Goal: Navigation & Orientation: Find specific page/section

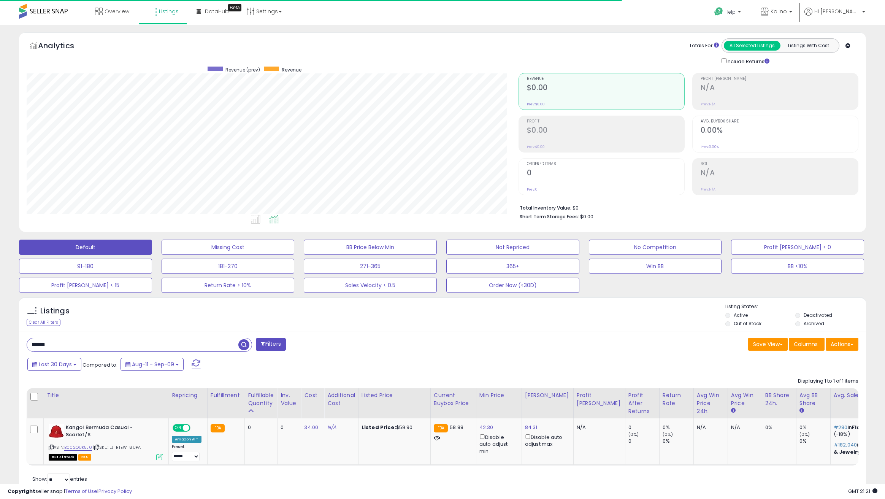
scroll to position [156, 492]
click at [526, 28] on div "**********" at bounding box center [442, 274] width 885 height 499
click at [868, 167] on div "Analytics Totals For All Selected Listings Listings With Cost Include Returns" at bounding box center [442, 133] width 858 height 203
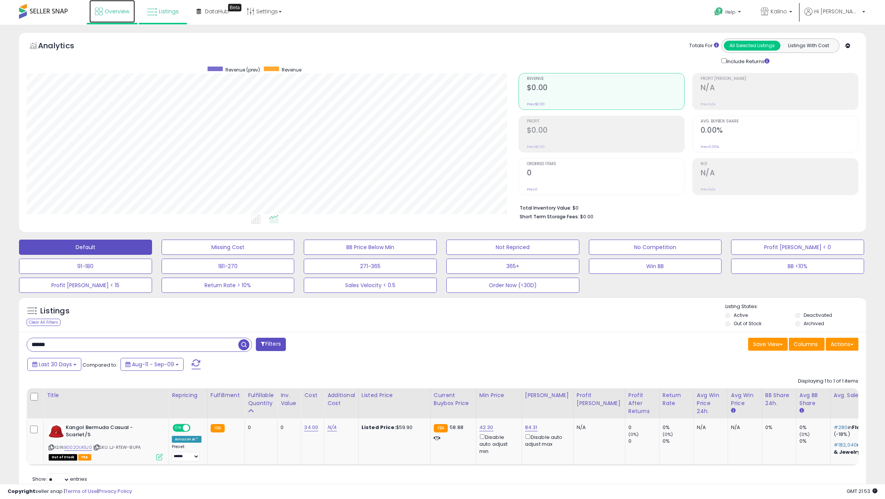
click at [113, 14] on span "Overview" at bounding box center [117, 12] width 25 height 8
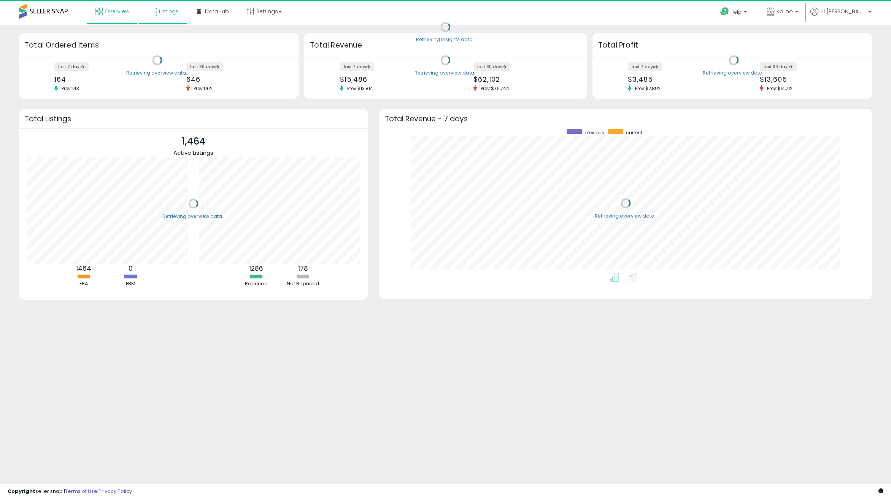
scroll to position [144, 477]
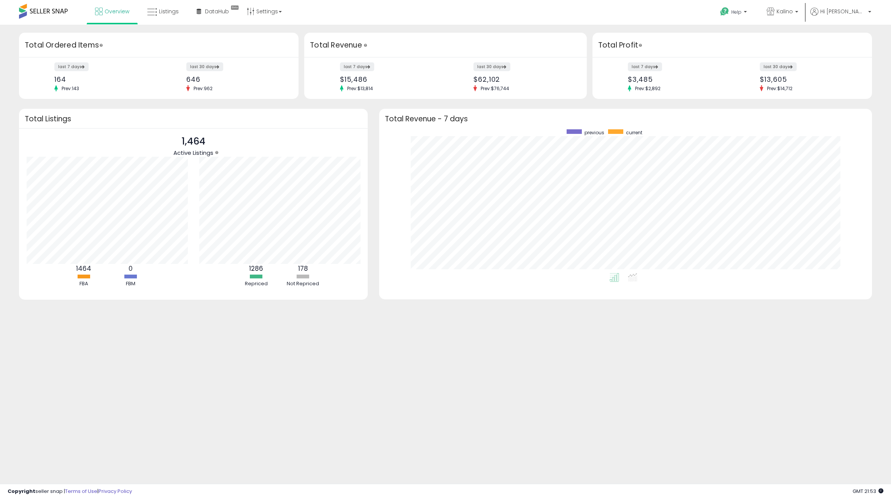
click at [366, 342] on body "Unable to login Retrieving listings data.. has not yet accepted the Terms of Us…" at bounding box center [445, 249] width 891 height 499
click at [303, 436] on body "Unable to login Retrieving listings data.. has not yet accepted the Terms of Us…" at bounding box center [445, 249] width 891 height 499
click at [713, 25] on div "Retrieving insights data.. Retrieving overview data.. Total Ordered Items last …" at bounding box center [445, 182] width 891 height 315
click at [180, 7] on link "Listings" at bounding box center [162, 11] width 43 height 23
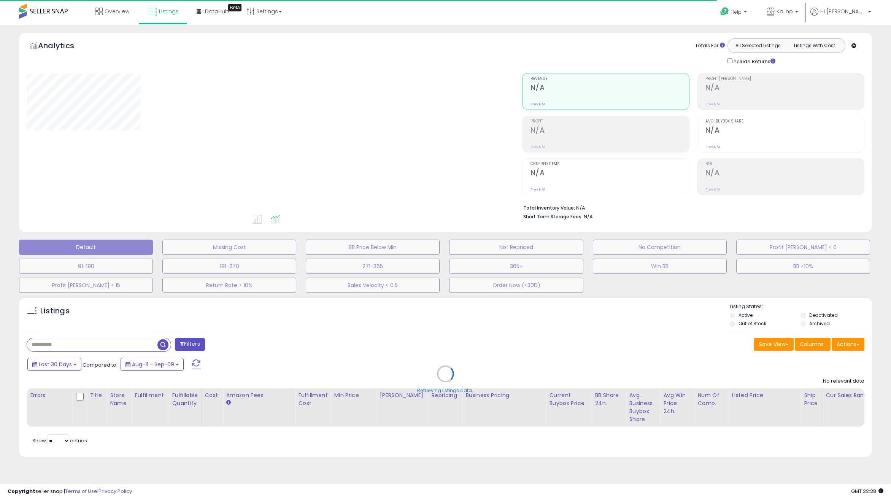
click at [397, 24] on div "Overview Listings Beta" at bounding box center [289, 16] width 590 height 32
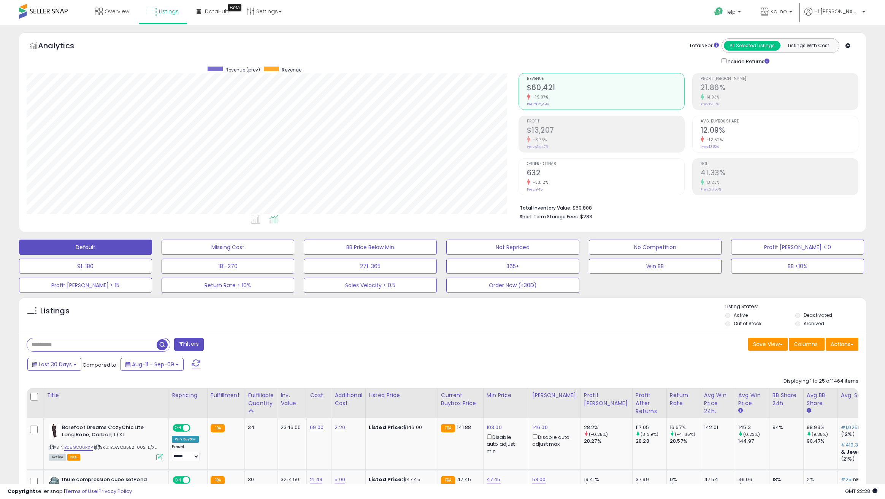
scroll to position [156, 492]
